Goal: Information Seeking & Learning: Learn about a topic

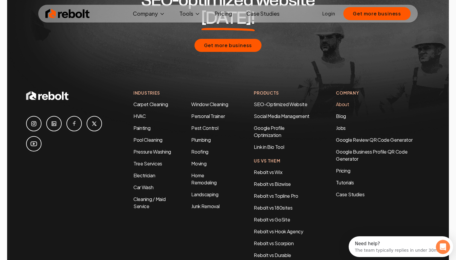
click at [349, 101] on link "About" at bounding box center [342, 104] width 13 height 6
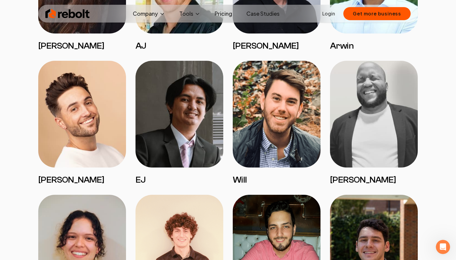
scroll to position [732, 0]
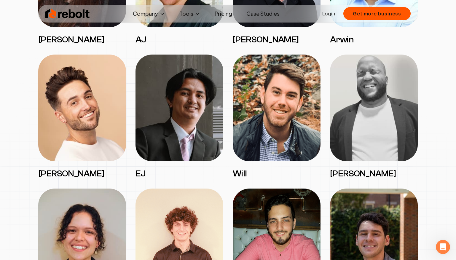
click at [272, 133] on img at bounding box center [277, 108] width 88 height 107
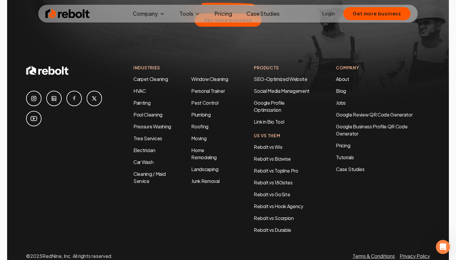
scroll to position [1837, 0]
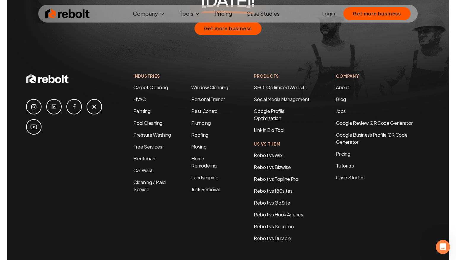
scroll to position [1663, 0]
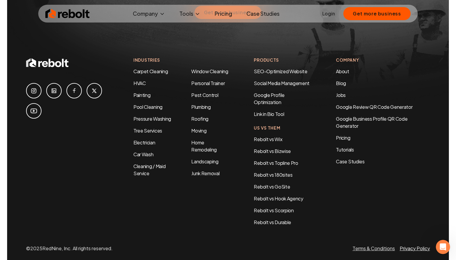
click at [407, 245] on link "Privacy Policy" at bounding box center [414, 248] width 30 height 6
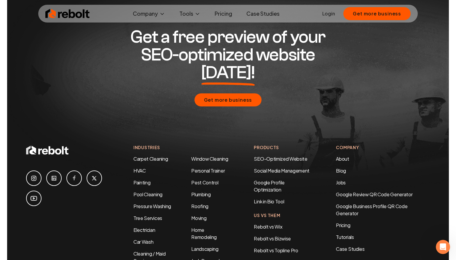
scroll to position [770, 0]
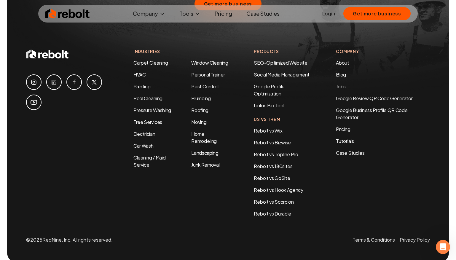
click at [60, 236] on p "© 2025 RedNine, Inc. All rights reserved." at bounding box center [69, 239] width 87 height 7
click at [57, 79] on icon at bounding box center [53, 82] width 7 height 7
click at [37, 79] on icon at bounding box center [33, 82] width 7 height 7
click at [341, 60] on link "About" at bounding box center [342, 63] width 13 height 6
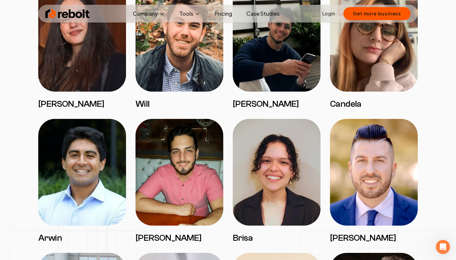
scroll to position [669, 0]
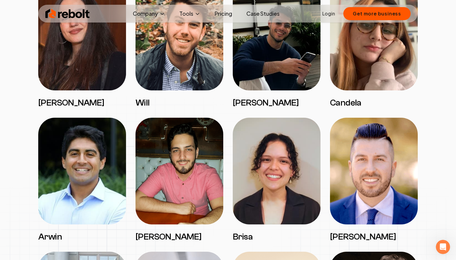
click at [145, 100] on h3 "Will" at bounding box center [179, 102] width 88 height 11
click at [161, 68] on img at bounding box center [179, 37] width 88 height 107
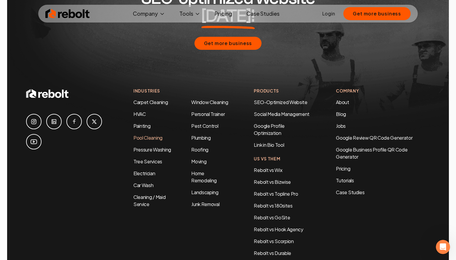
scroll to position [1830, 0]
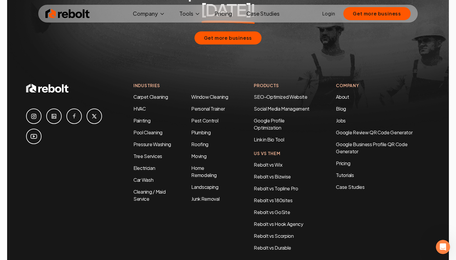
click at [57, 113] on icon at bounding box center [53, 116] width 7 height 7
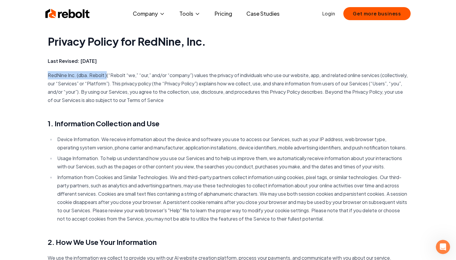
drag, startPoint x: 106, startPoint y: 75, endPoint x: 47, endPoint y: 74, distance: 59.9
copy p "RedNine Inc. (dba. Rebolt )"
